Goal: Information Seeking & Learning: Learn about a topic

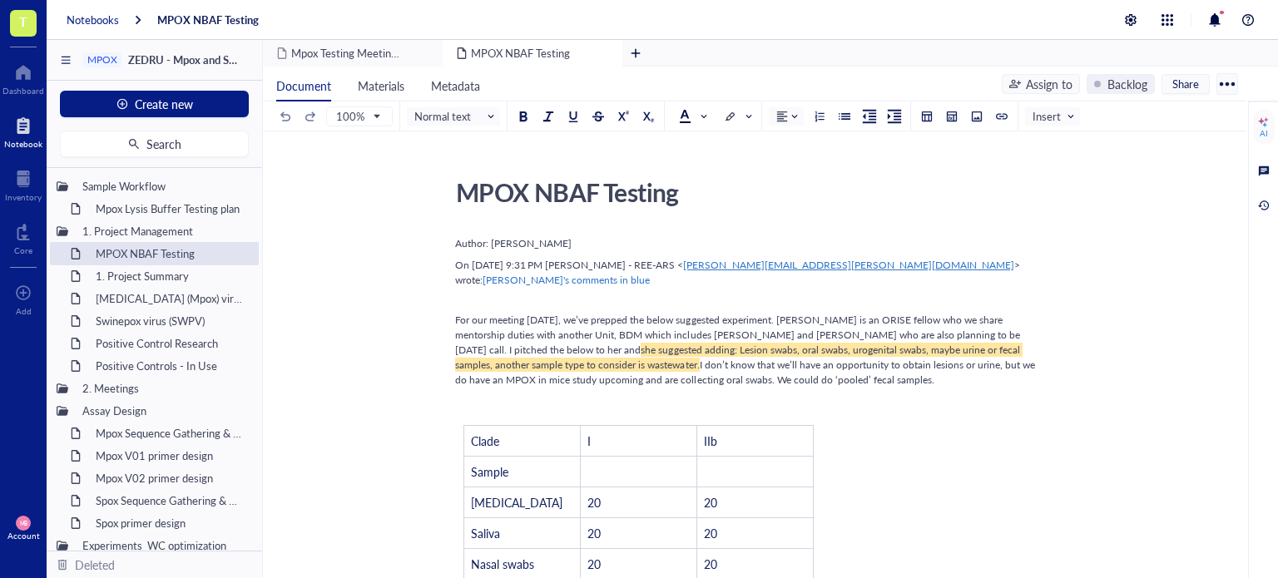
click at [92, 15] on div "Notebooks" at bounding box center [93, 19] width 52 height 15
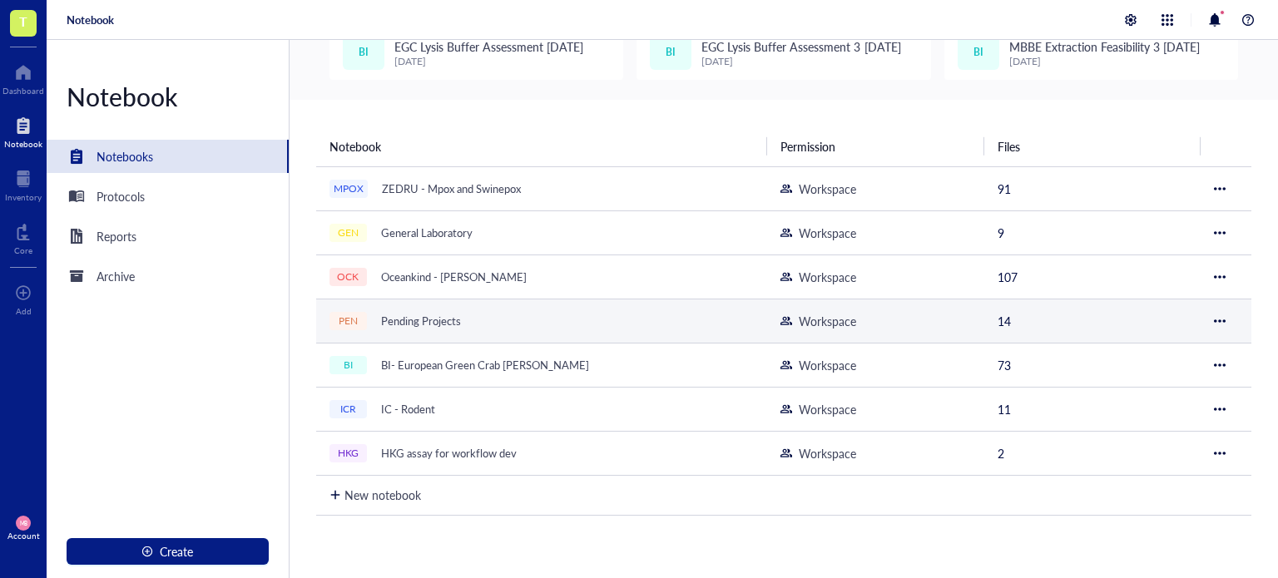
scroll to position [87, 0]
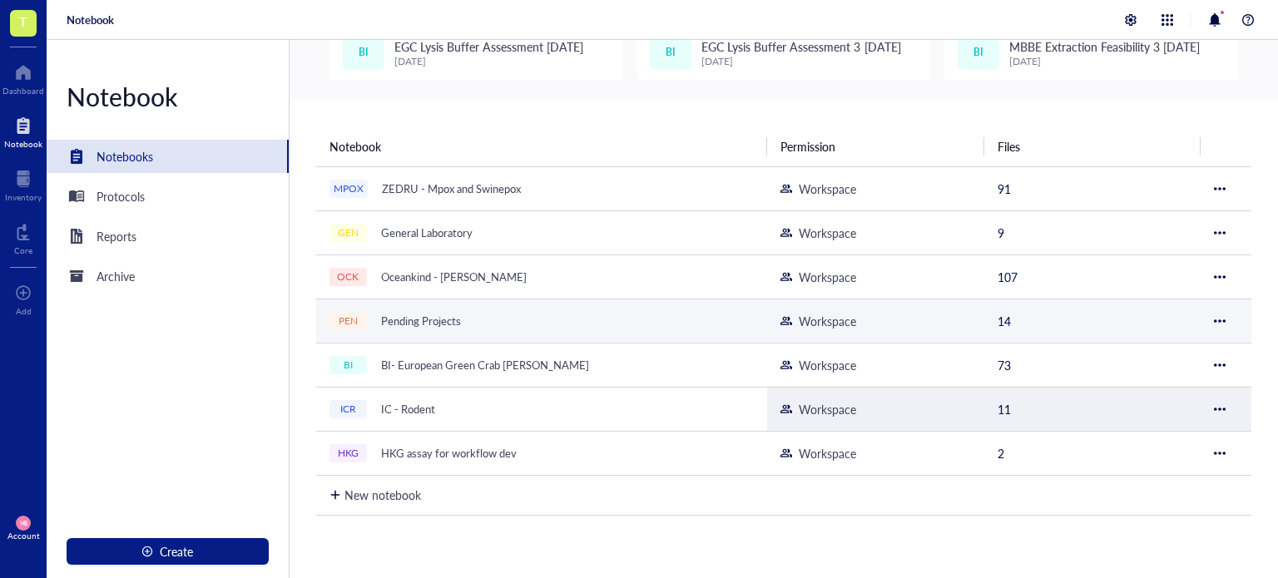
click at [531, 412] on div "ICR IC - Rodent" at bounding box center [538, 409] width 416 height 23
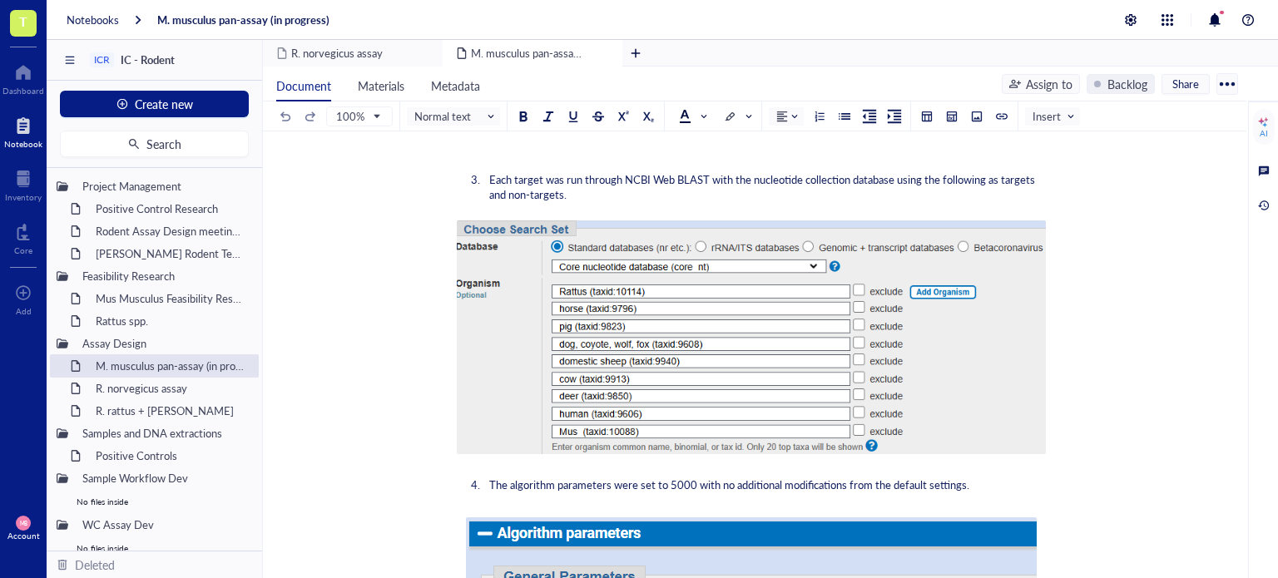
scroll to position [669, 0]
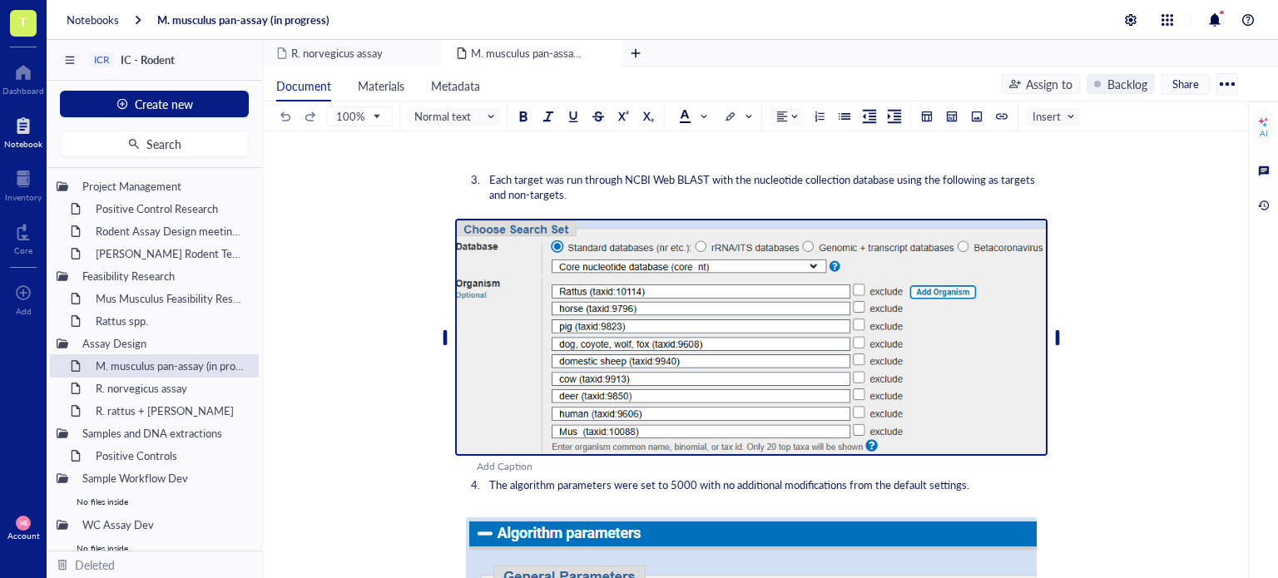
click at [495, 293] on img at bounding box center [751, 337] width 593 height 237
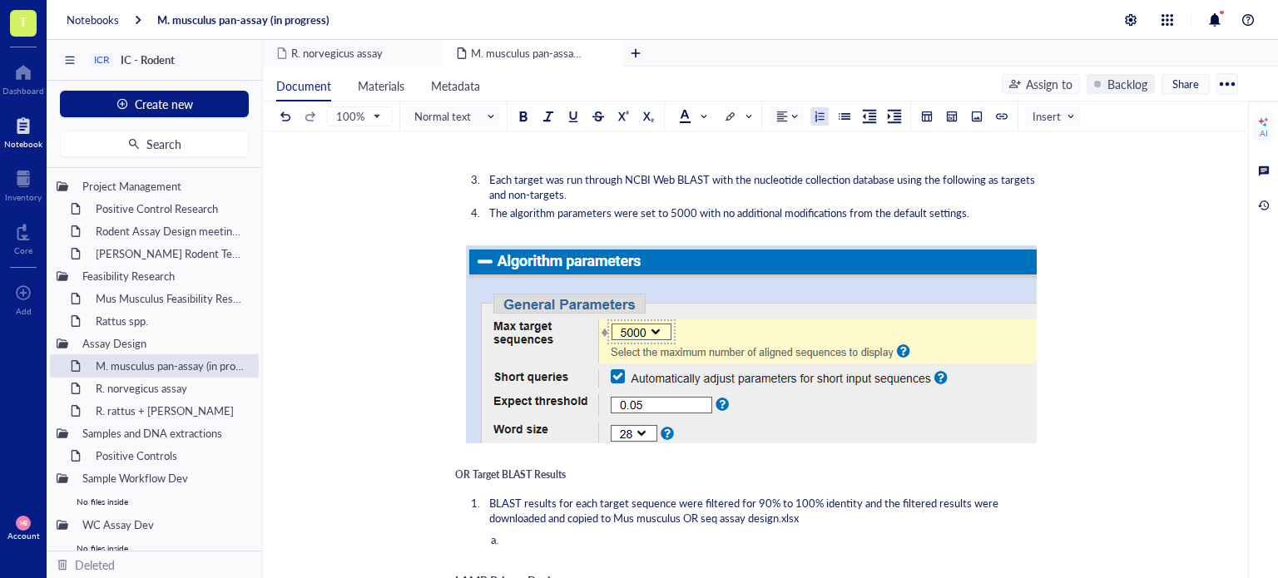
click at [600, 205] on span "The algorithm parameters were set to 5000 with no additional modifications from…" at bounding box center [729, 213] width 480 height 16
click at [590, 189] on li "Each target was run through NCBI Web BLAST with the nucleotide collection datab…" at bounding box center [765, 187] width 565 height 30
click at [968, 116] on button at bounding box center [977, 116] width 18 height 18
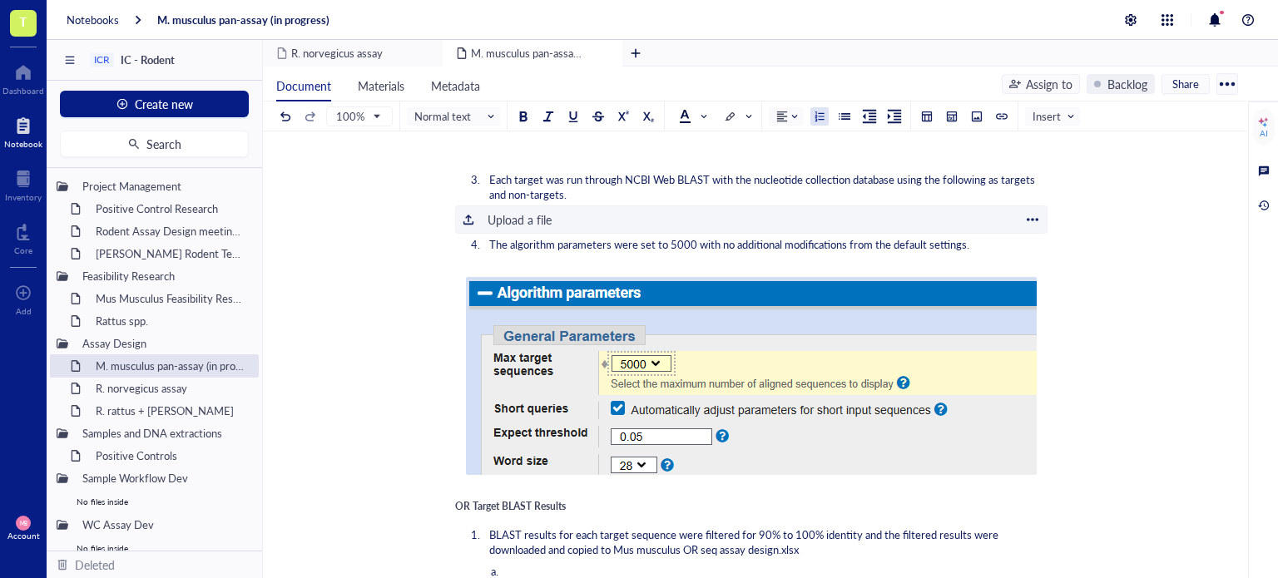
click at [537, 213] on div "Upload a file" at bounding box center [520, 220] width 64 height 18
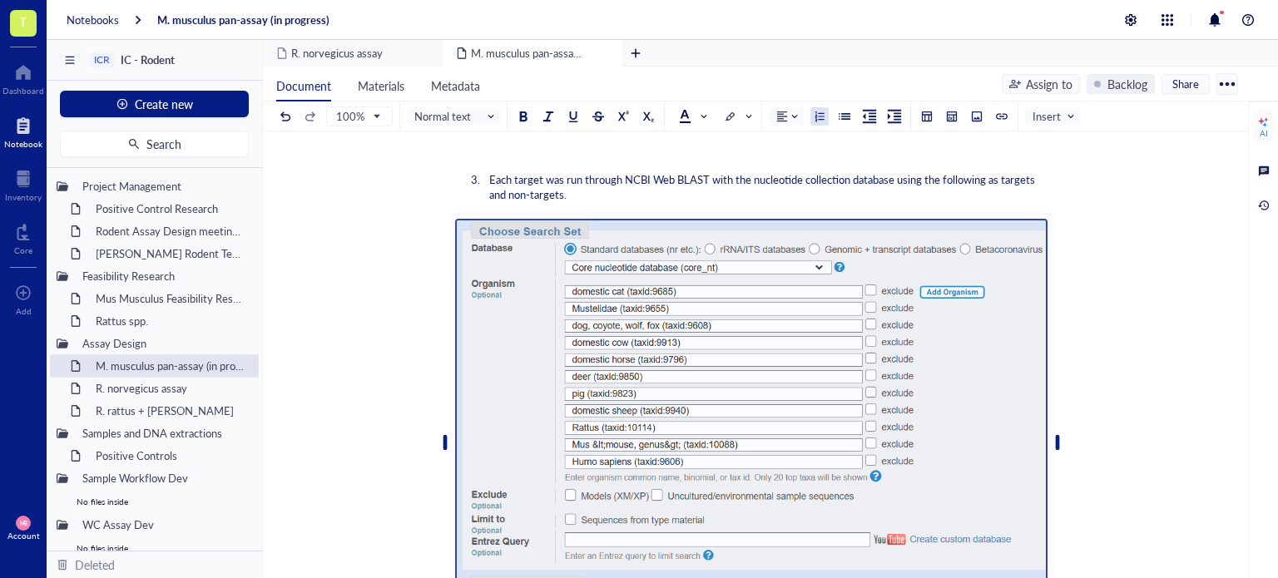
click at [400, 355] on div "M. musculus pan-assay (in progress) M. musculus pan-assay (in progress) Author:…" at bounding box center [751, 543] width 977 height 2083
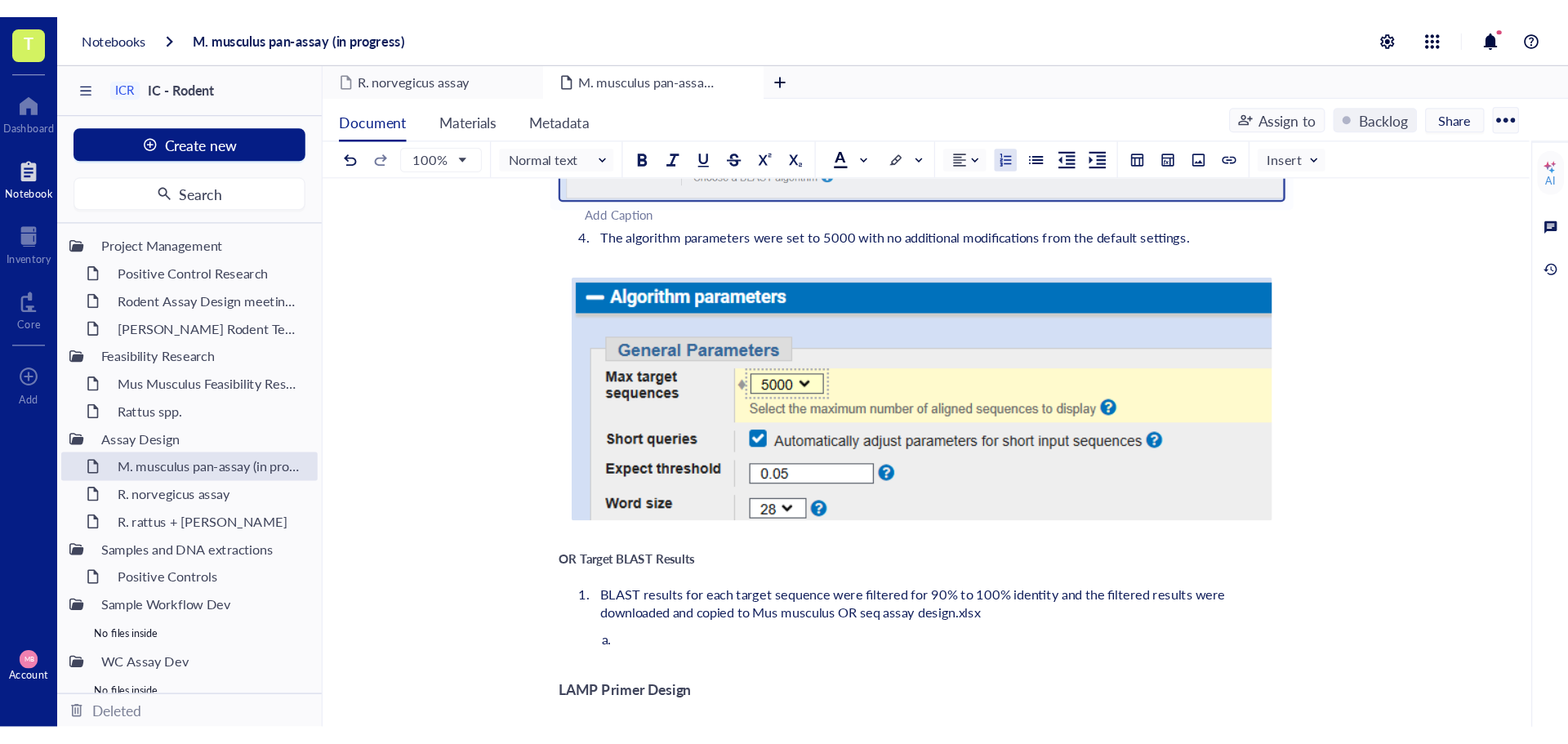
scroll to position [1183, 0]
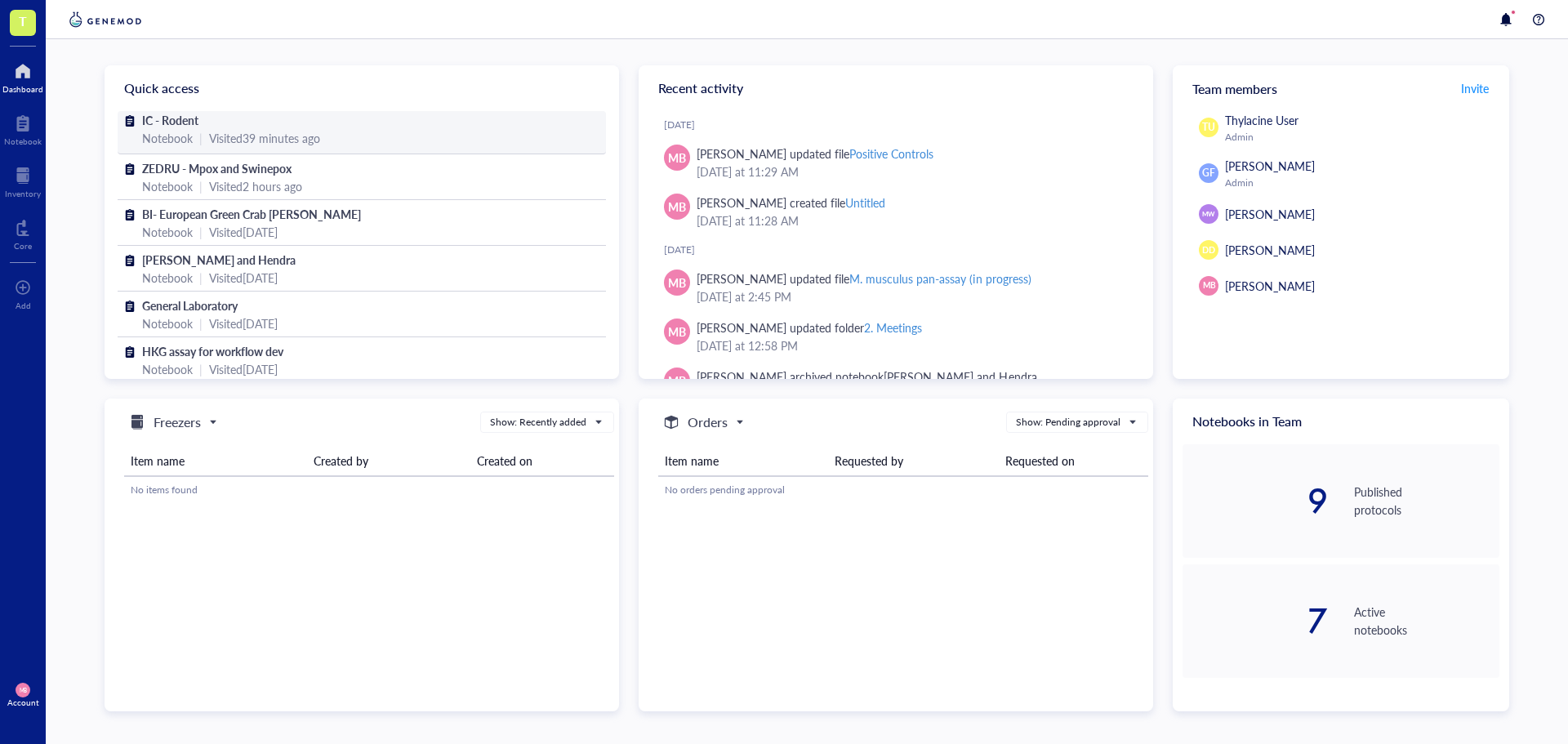
click at [211, 136] on div "Visited 39 minutes ago" at bounding box center [264, 138] width 111 height 18
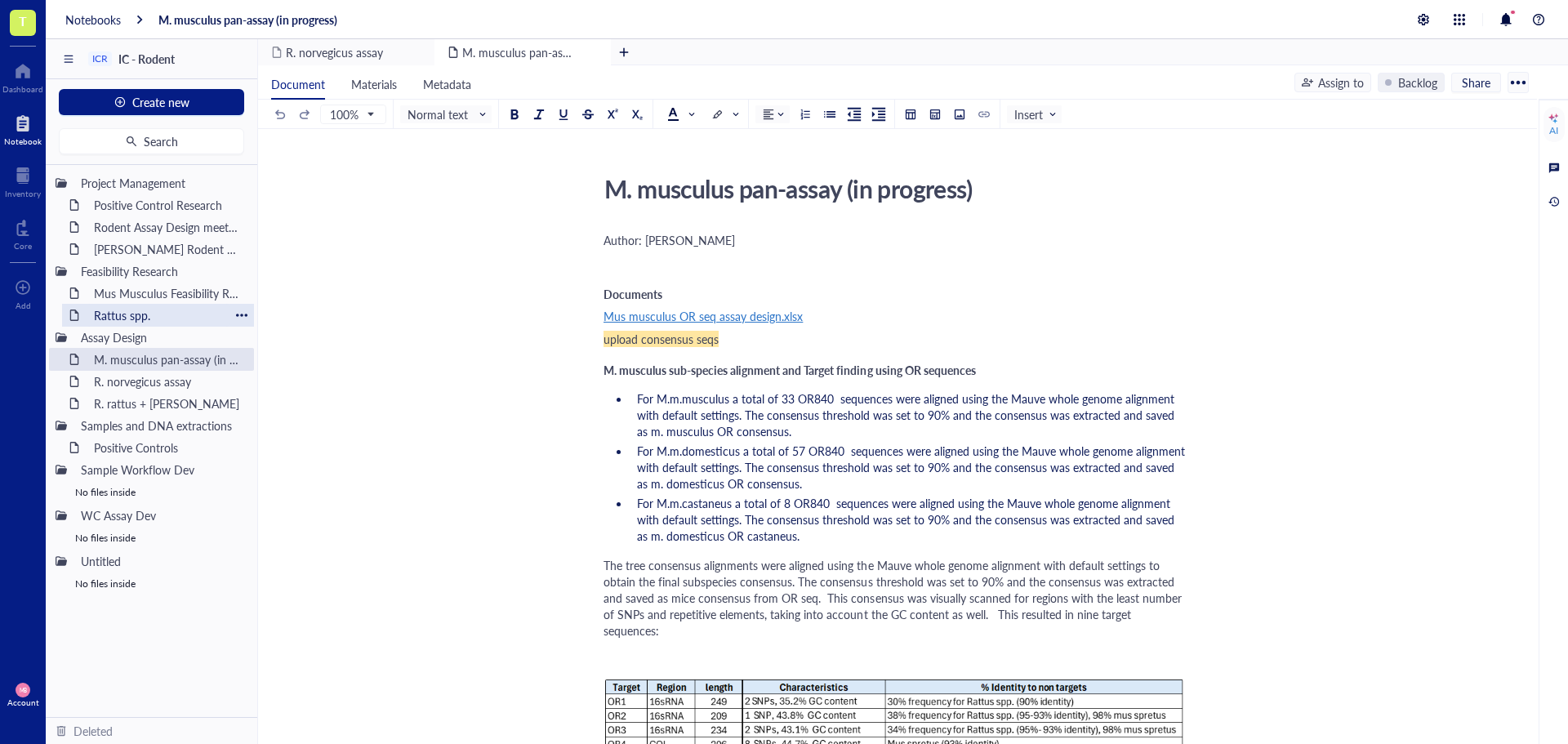
click at [140, 310] on div "Rattus spp." at bounding box center [158, 315] width 143 height 23
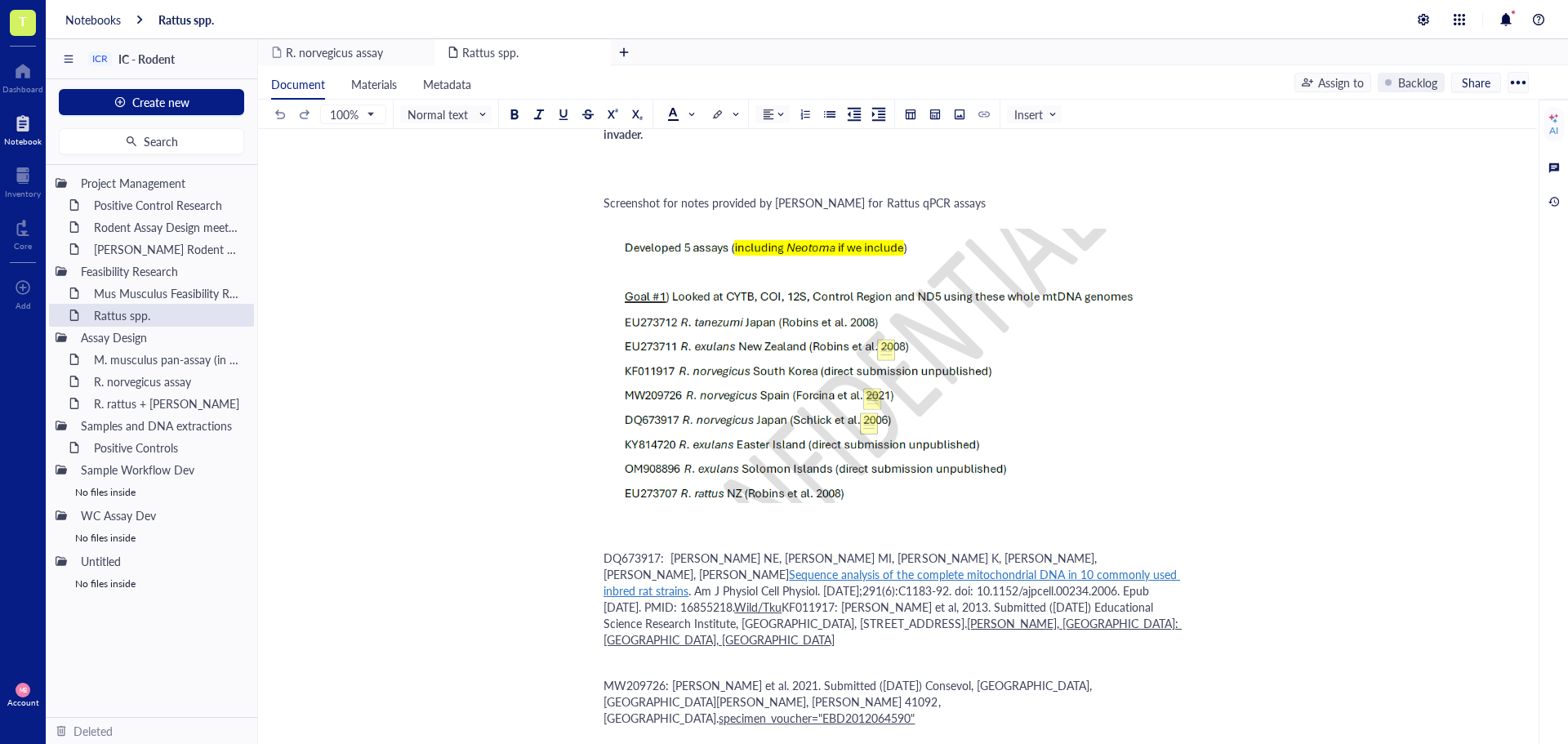
scroll to position [1062, 0]
